Goal: Check status: Check status

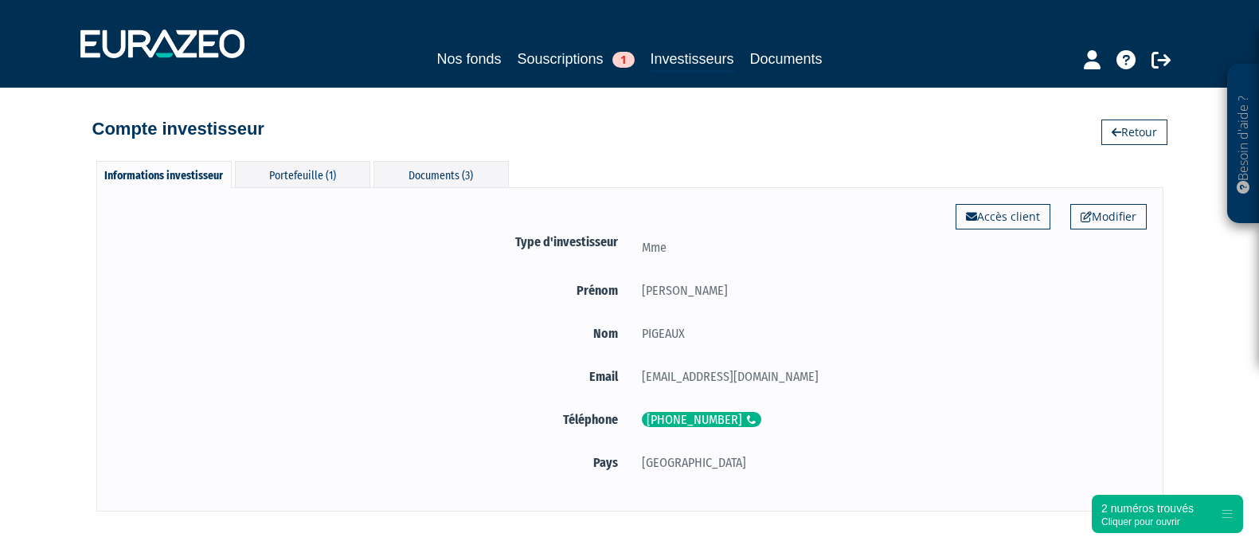
scroll to position [76, 0]
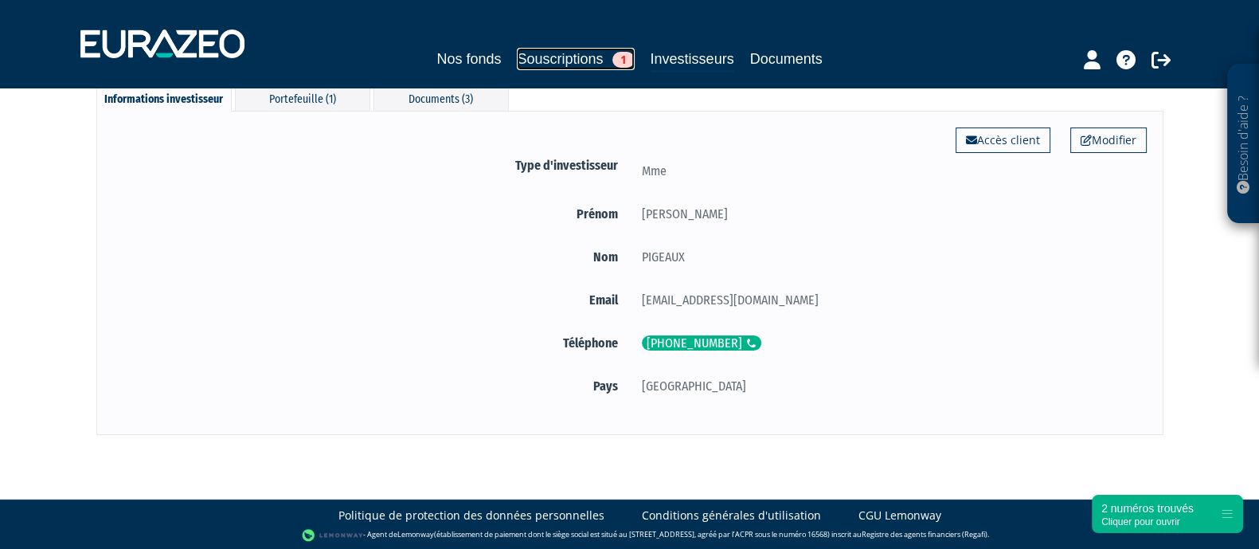
click at [529, 62] on link "Souscriptions 1" at bounding box center [575, 59] width 117 height 22
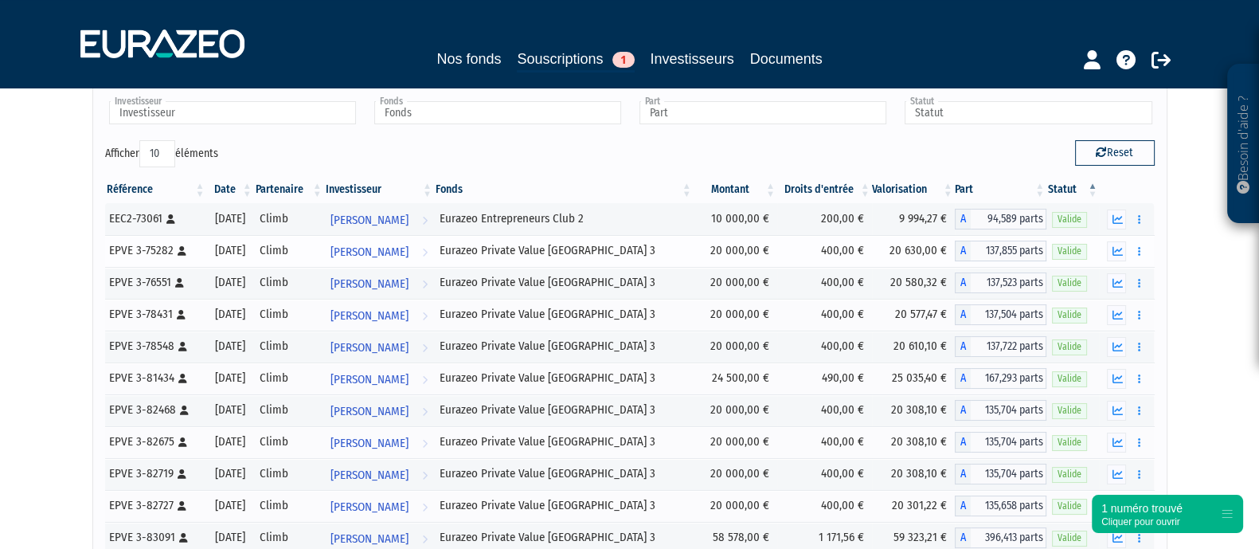
scroll to position [99, 0]
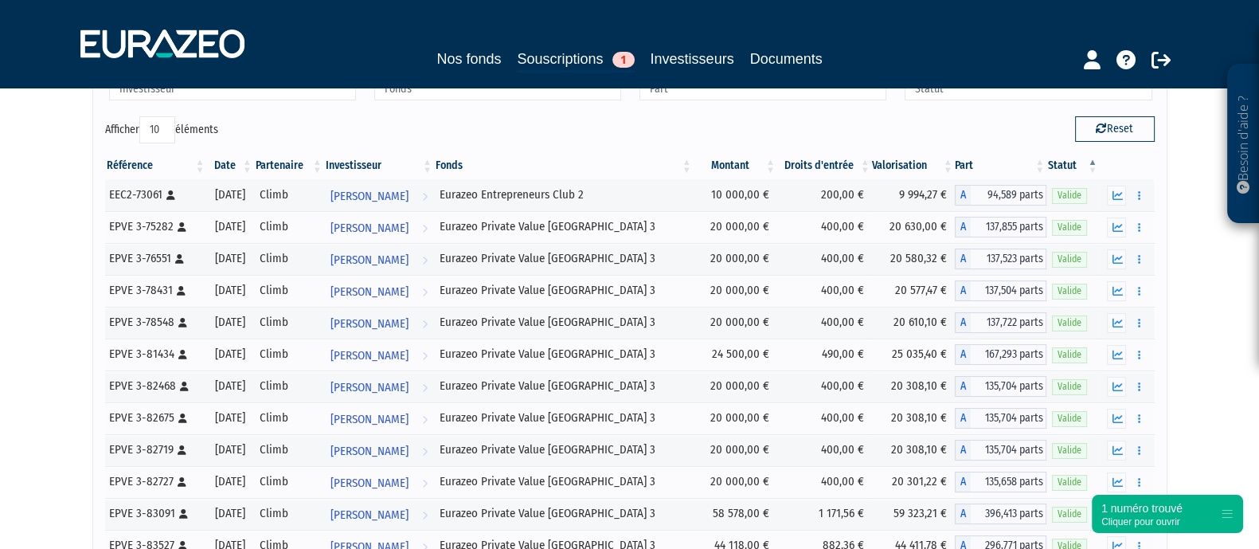
click at [240, 158] on th "Date" at bounding box center [229, 165] width 47 height 27
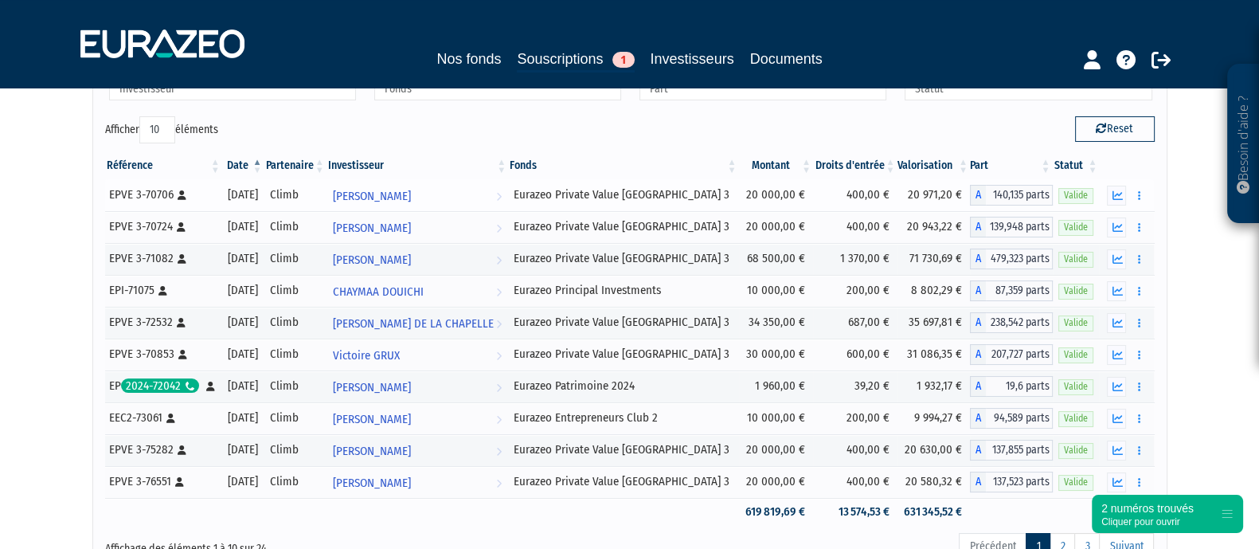
click at [1107, 191] on div at bounding box center [1126, 196] width 44 height 20
click at [1108, 192] on button "button" at bounding box center [1116, 196] width 19 height 20
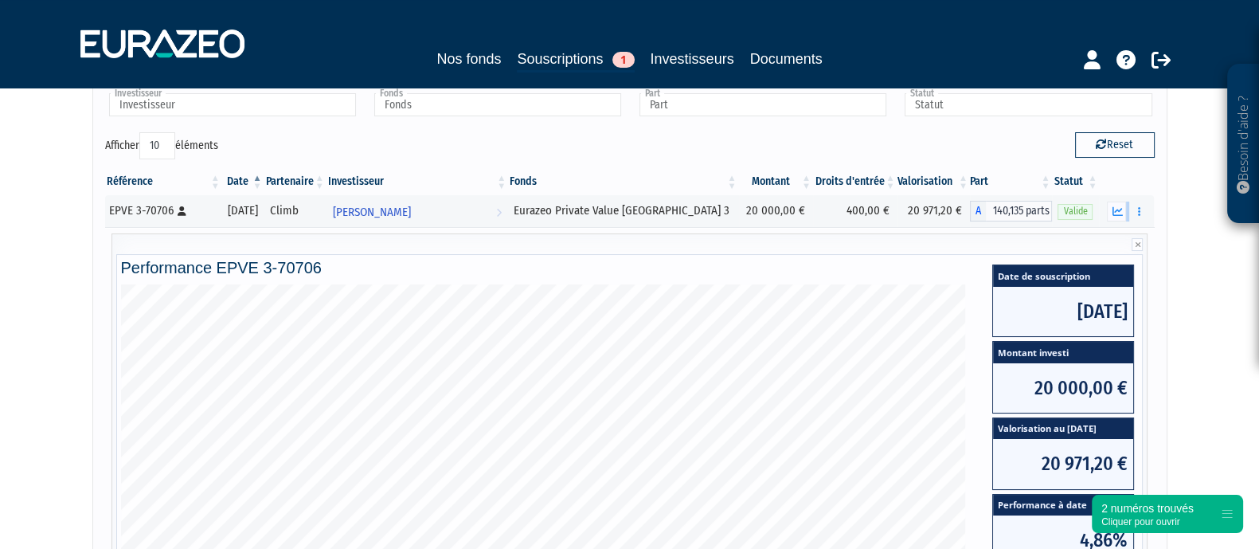
scroll to position [0, 0]
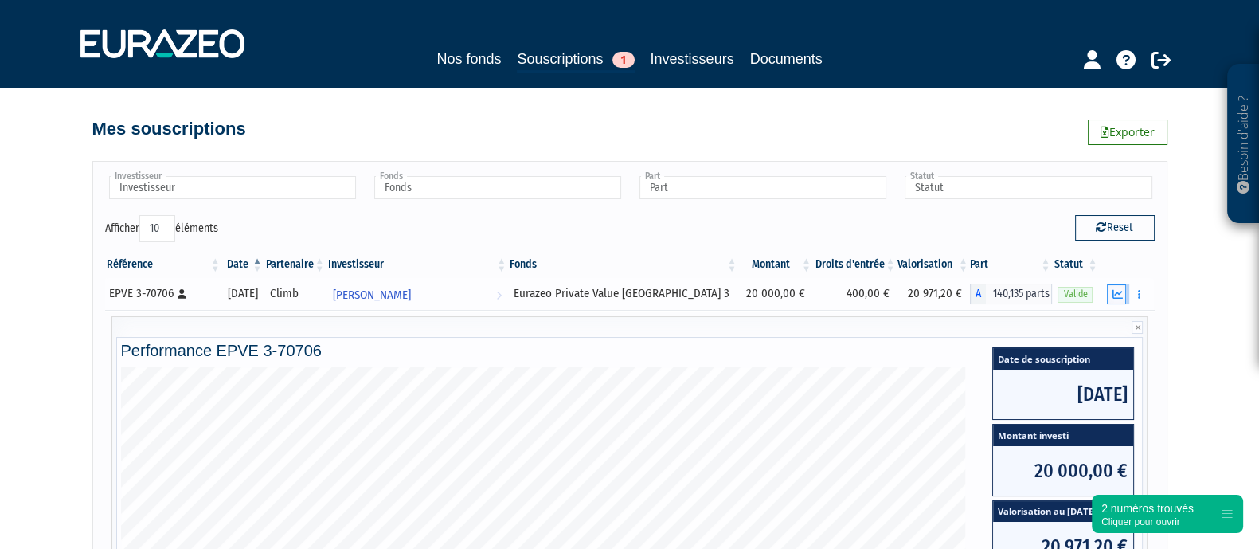
click at [1123, 293] on button "button" at bounding box center [1116, 294] width 19 height 20
